Goal: Task Accomplishment & Management: Manage account settings

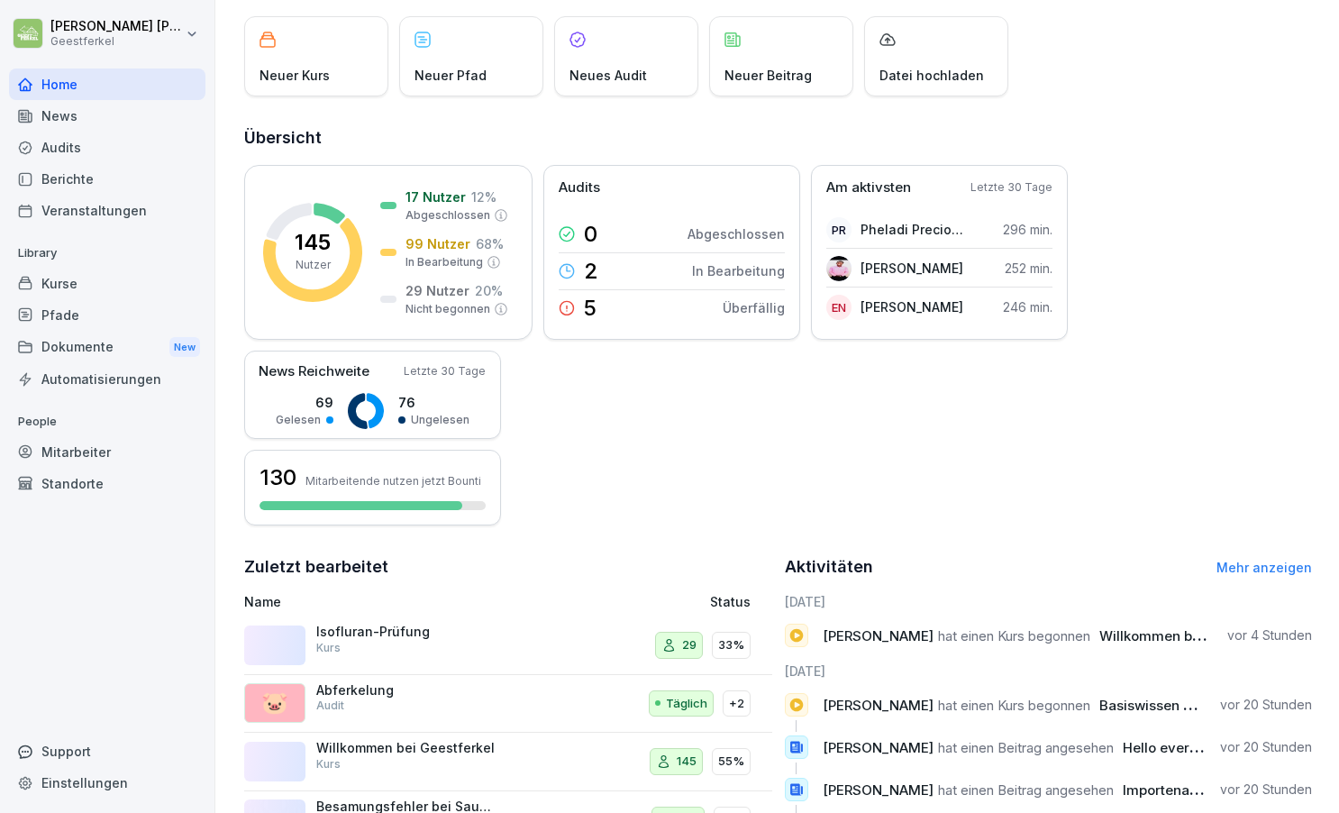
scroll to position [114, 0]
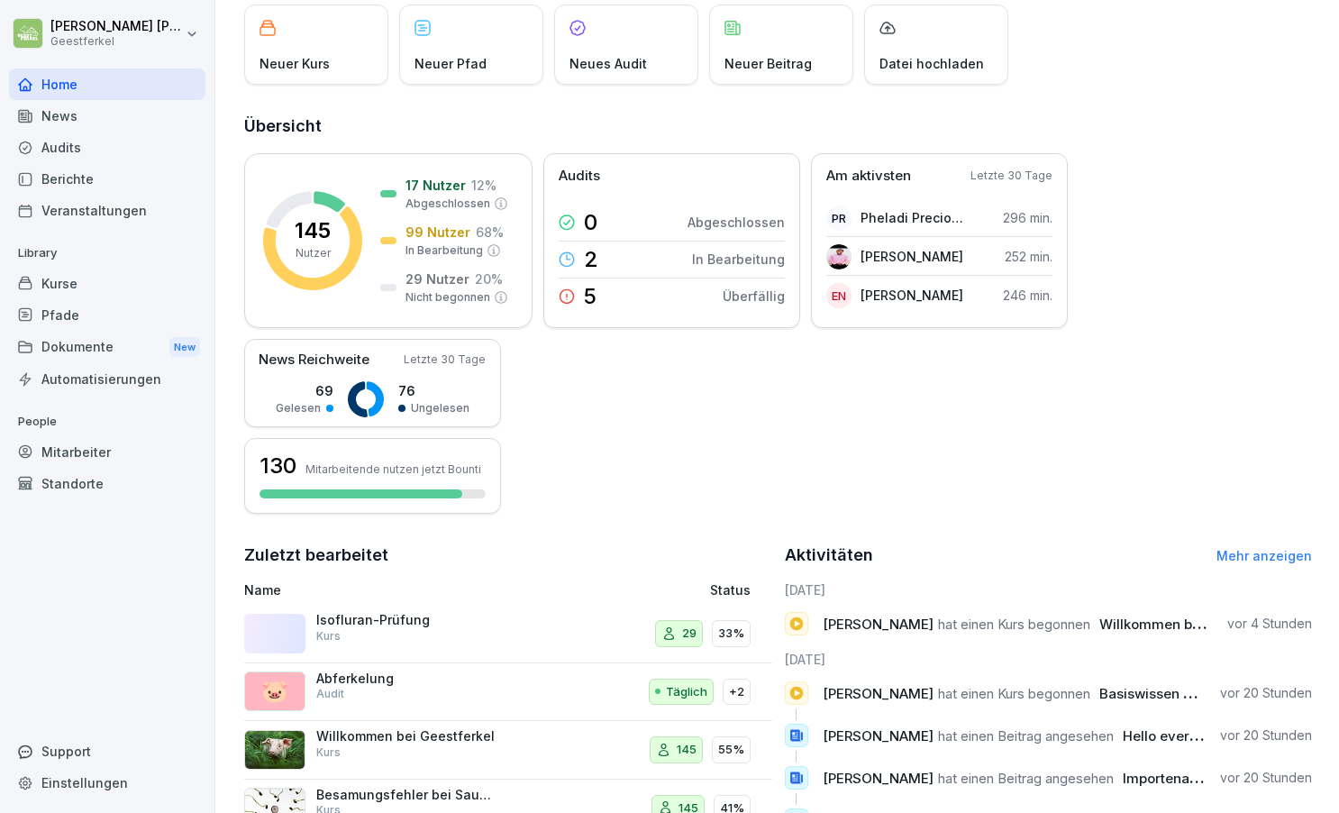
click at [79, 453] on div "Mitarbeiter" at bounding box center [107, 452] width 196 height 32
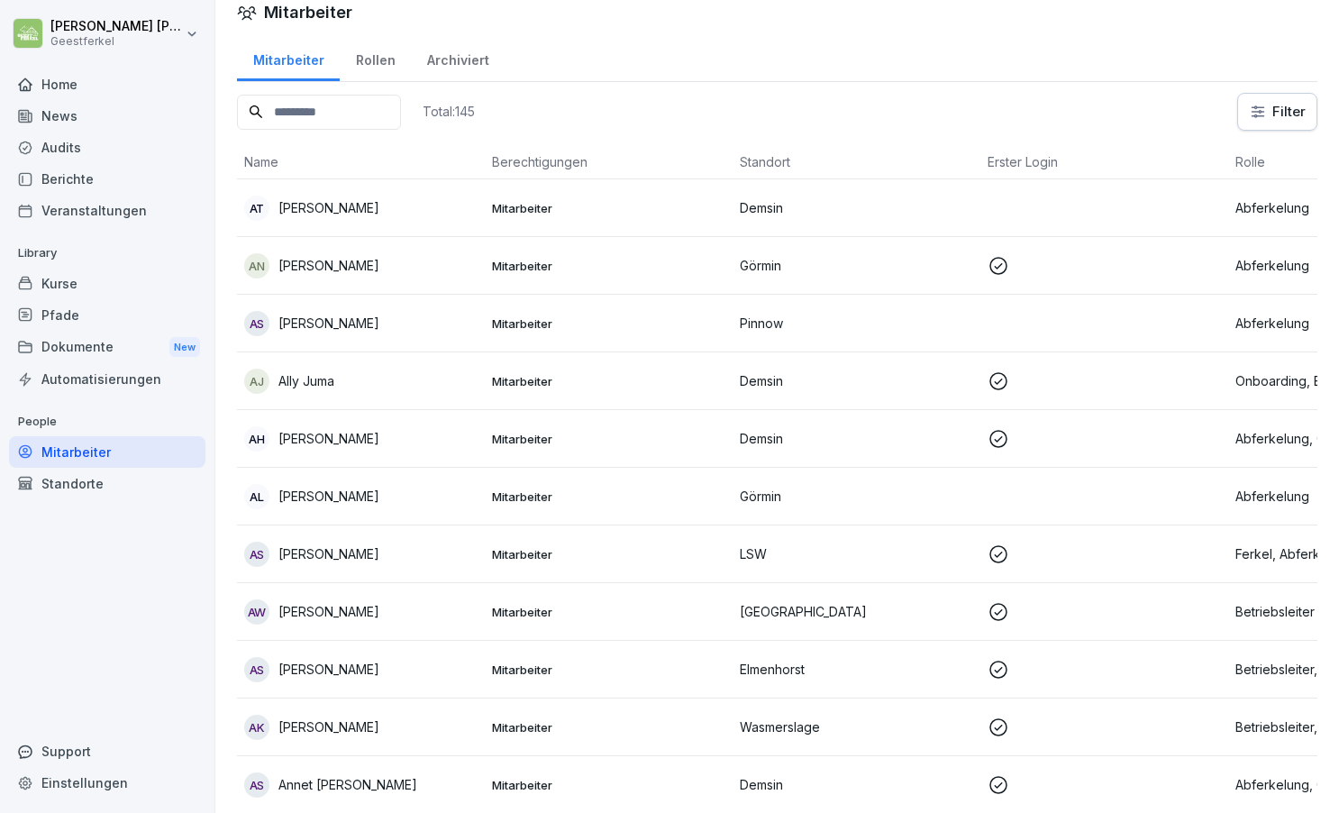
click at [329, 109] on input at bounding box center [319, 112] width 164 height 35
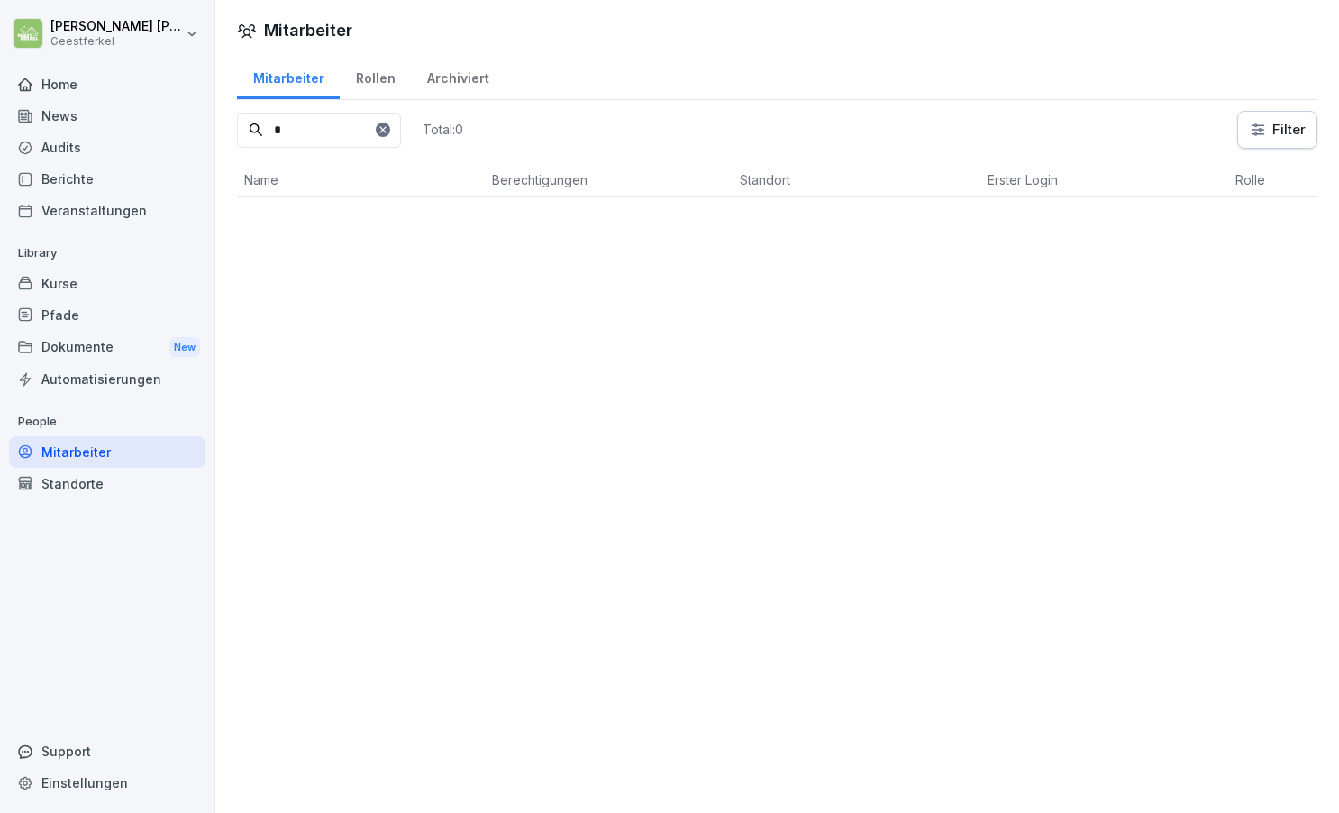
scroll to position [0, 0]
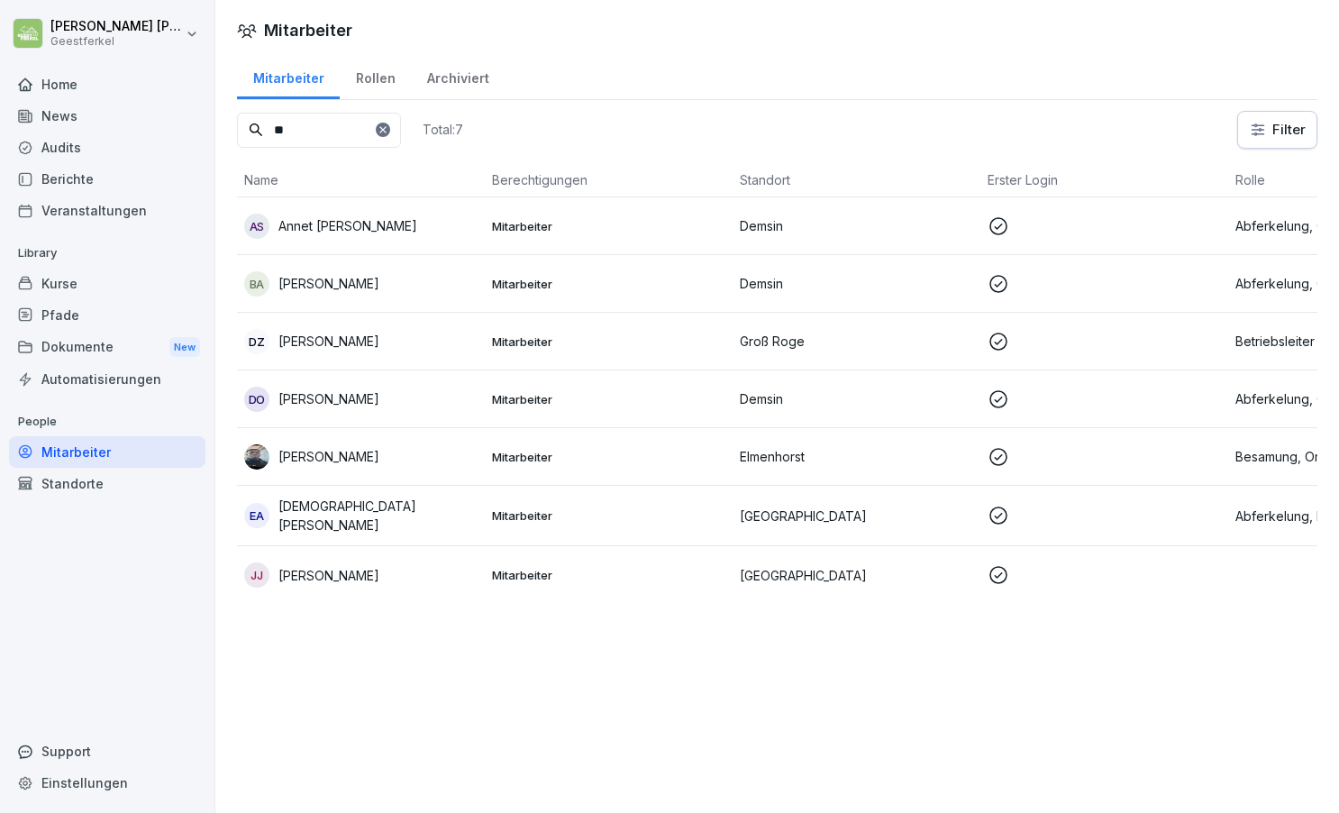
type input "**"
click at [408, 459] on div "[PERSON_NAME]" at bounding box center [360, 456] width 233 height 25
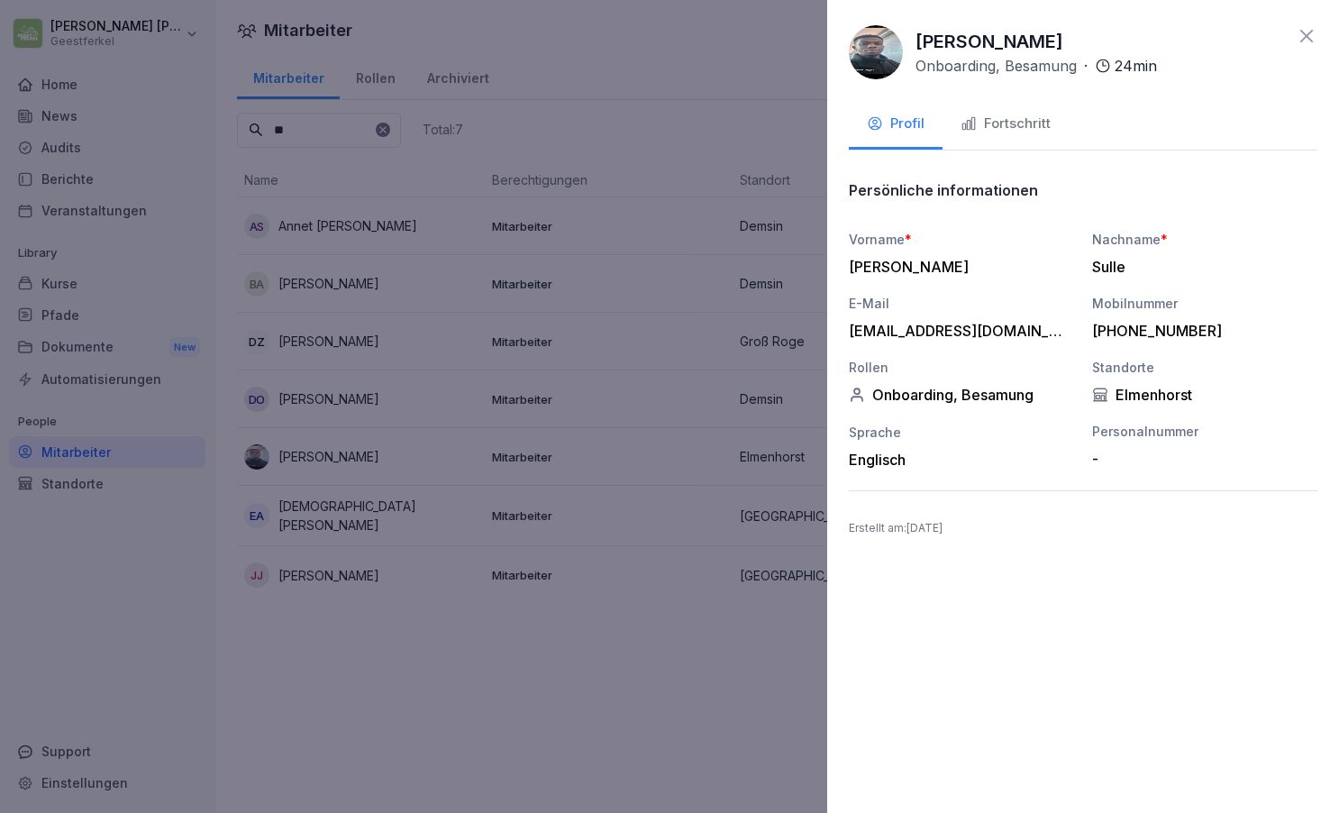
click at [877, 62] on img at bounding box center [876, 52] width 54 height 54
click at [1007, 124] on div "Fortschritt" at bounding box center [1005, 124] width 90 height 21
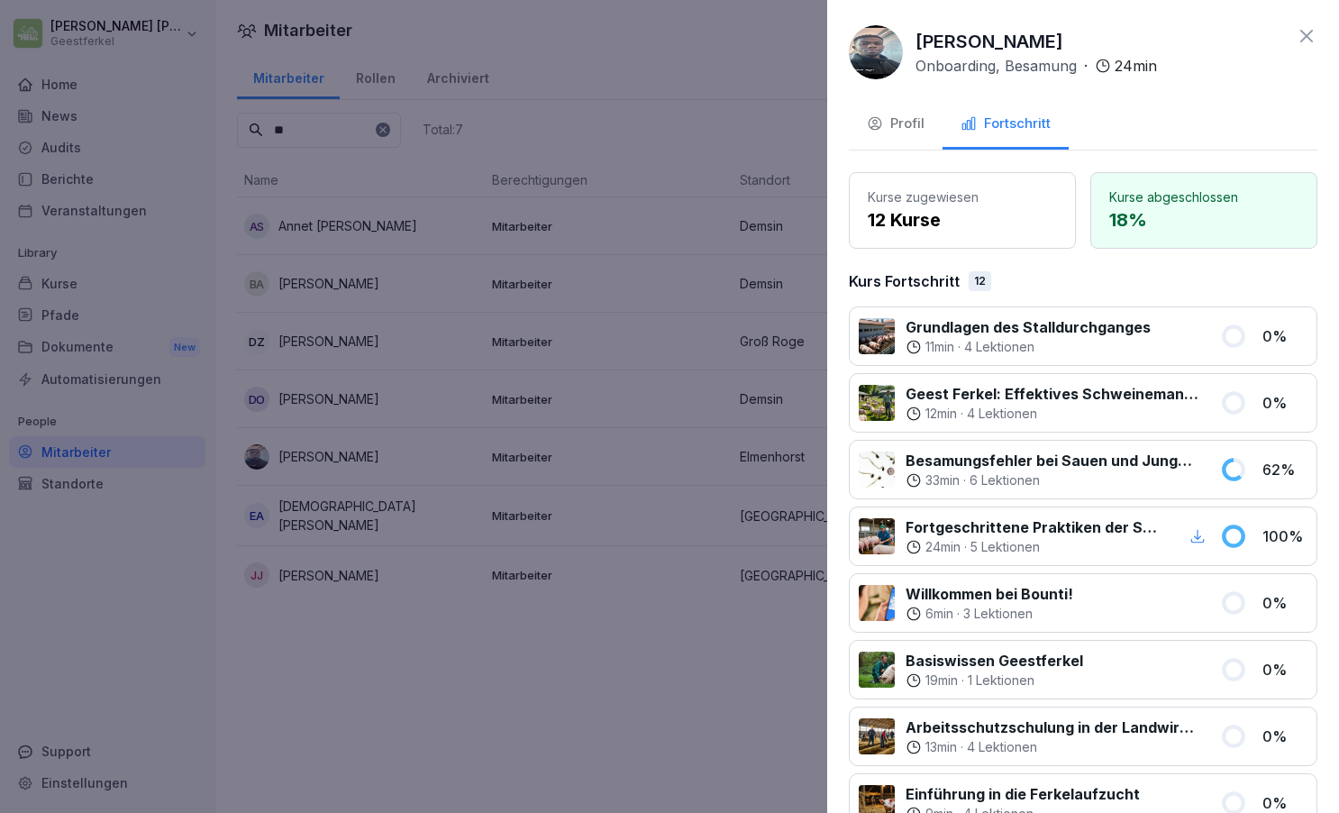
click at [905, 122] on div "Profil" at bounding box center [896, 124] width 58 height 21
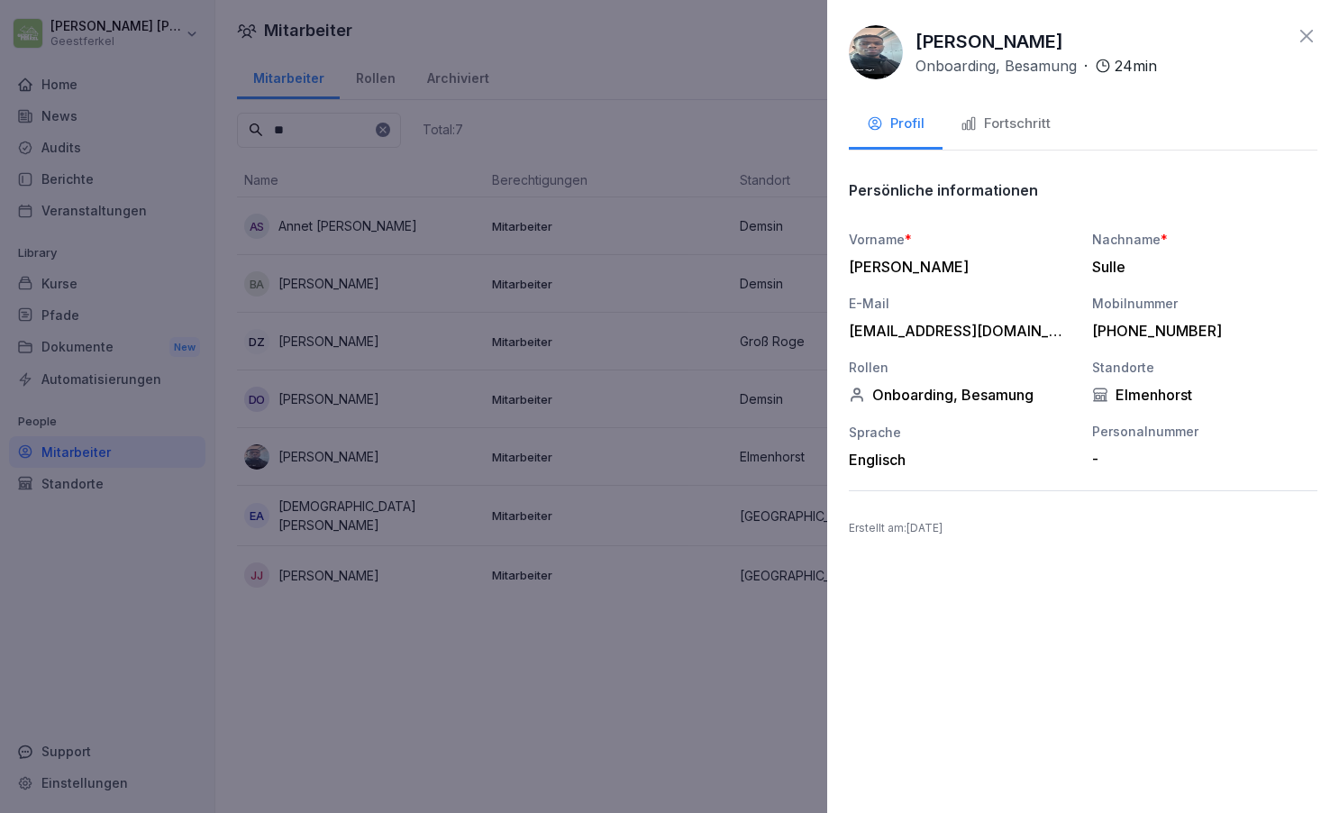
click at [1003, 125] on div "Fortschritt" at bounding box center [1005, 124] width 90 height 21
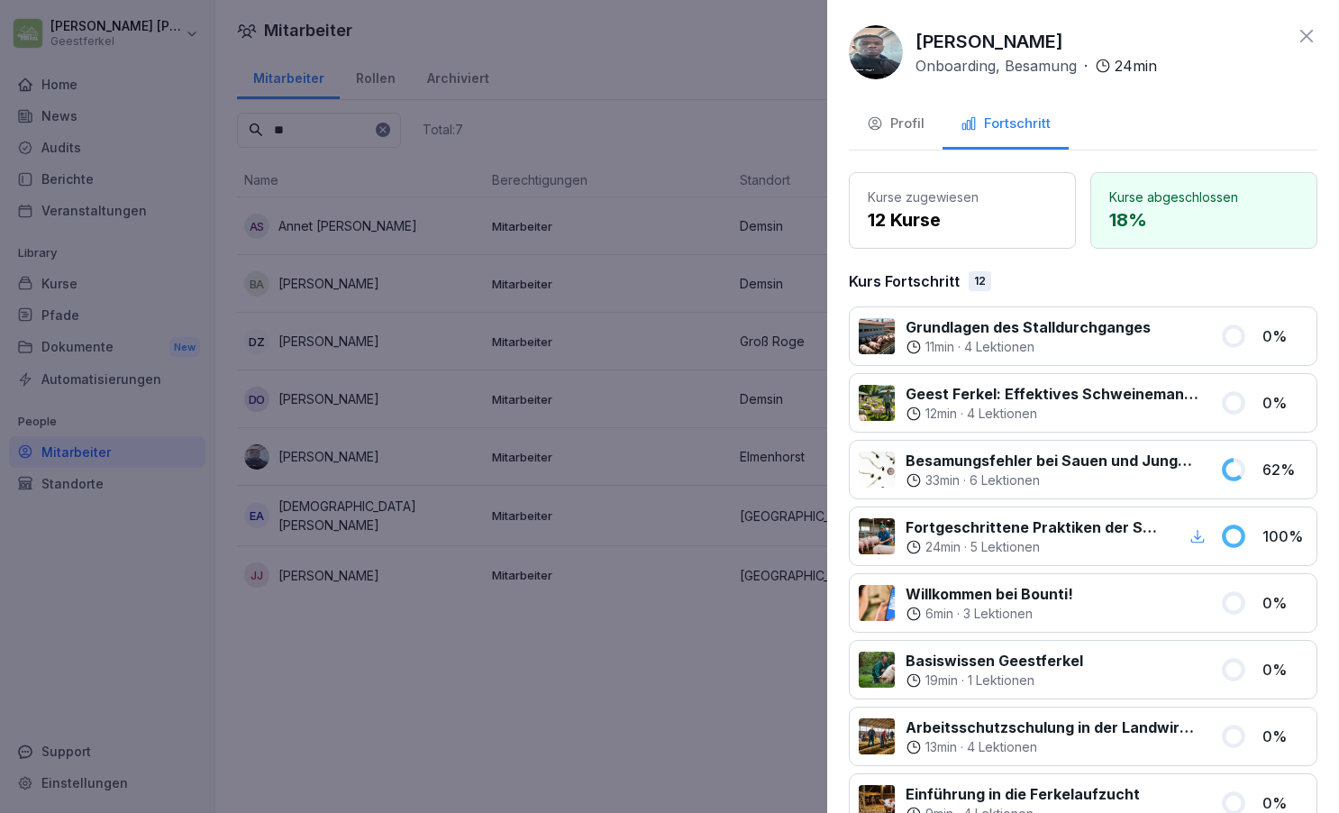
click at [898, 119] on div "Profil" at bounding box center [896, 124] width 58 height 21
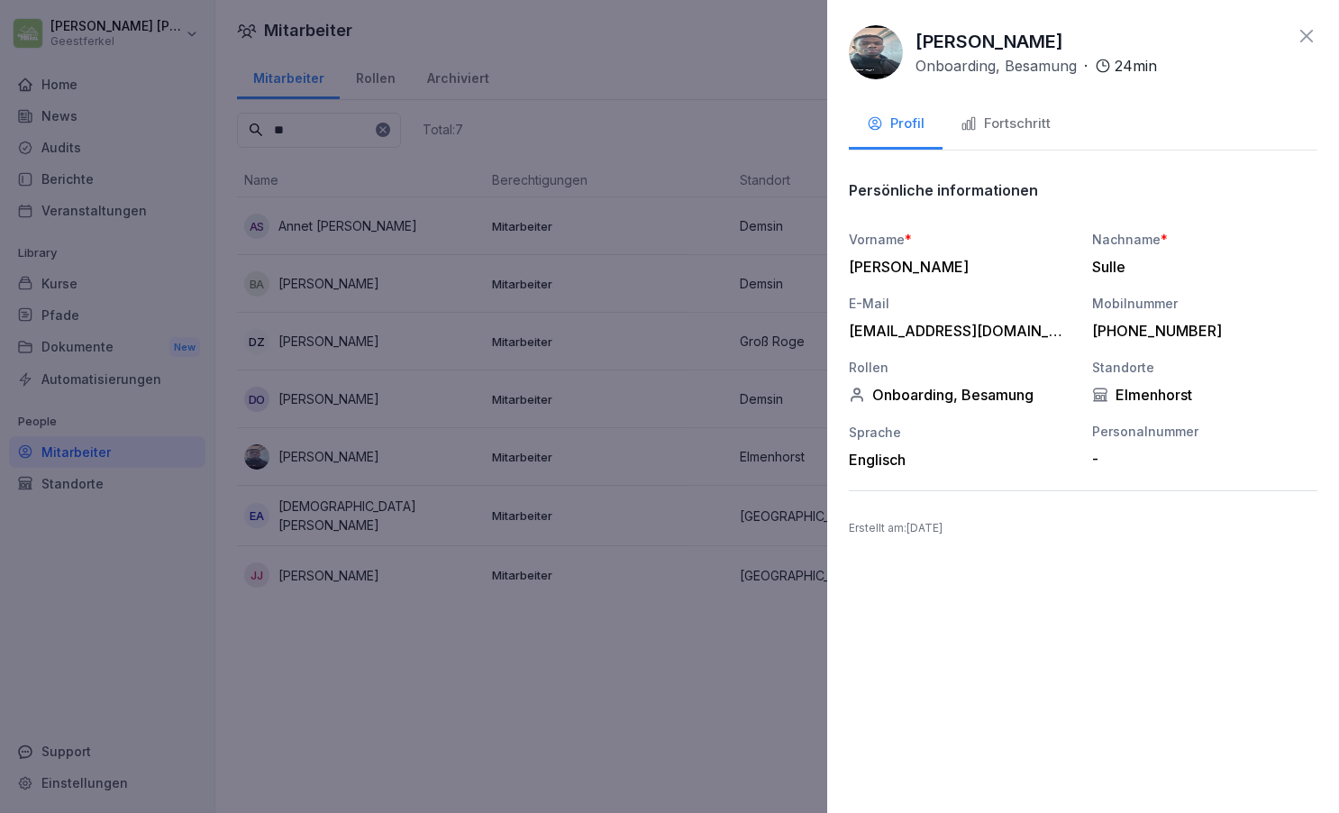
click at [1304, 35] on icon at bounding box center [1307, 36] width 22 height 22
